Goal: Find specific page/section: Find specific page/section

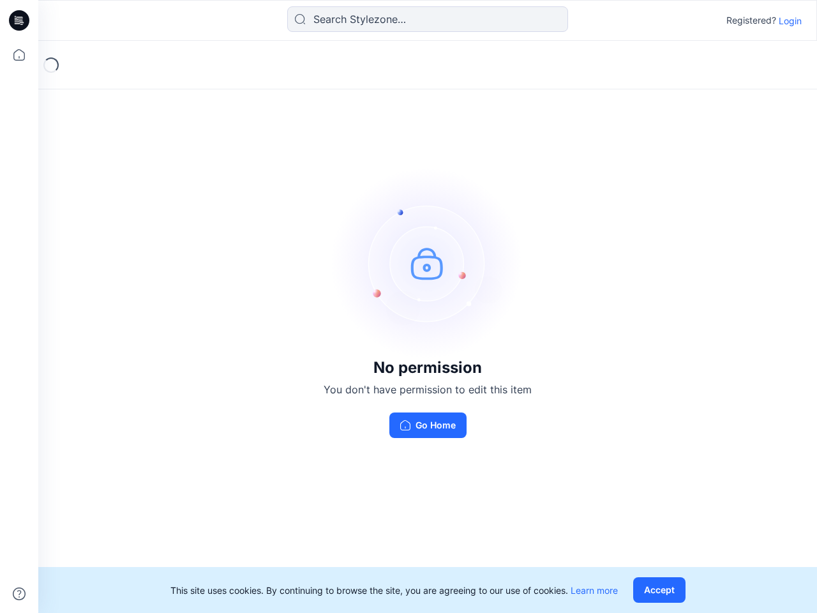
click at [408, 306] on img at bounding box center [427, 262] width 191 height 191
click at [20, 20] on icon at bounding box center [21, 20] width 5 height 1
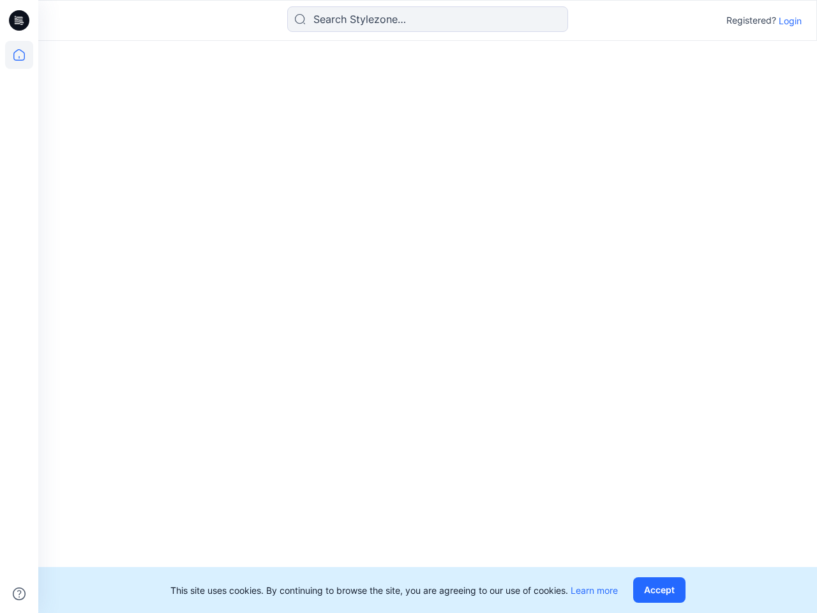
click at [19, 55] on icon at bounding box center [19, 55] width 28 height 28
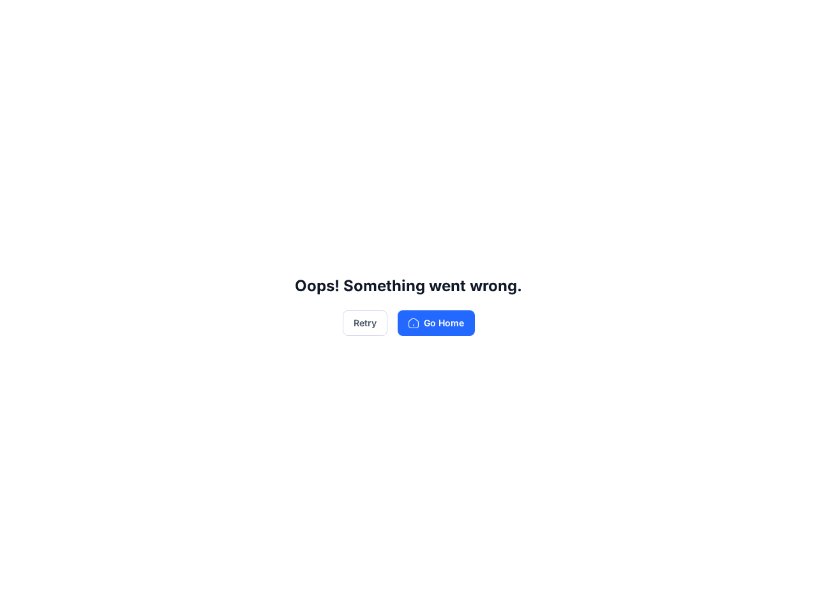
click at [19, 594] on div "Oops! Something went wrong. Retry Go Home" at bounding box center [408, 306] width 817 height 613
click at [428, 19] on div "Oops! Something went wrong. Retry Go Home" at bounding box center [408, 306] width 817 height 613
click at [790, 20] on div "Oops! Something went wrong. Retry Go Home" at bounding box center [408, 306] width 817 height 613
click at [662, 590] on div "Oops! Something went wrong. Retry Go Home" at bounding box center [408, 306] width 817 height 613
